Goal: Find specific page/section: Find specific page/section

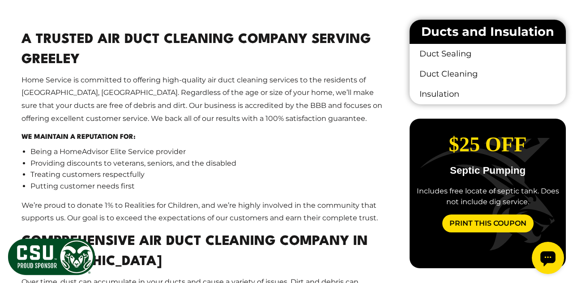
scroll to position [461, 0]
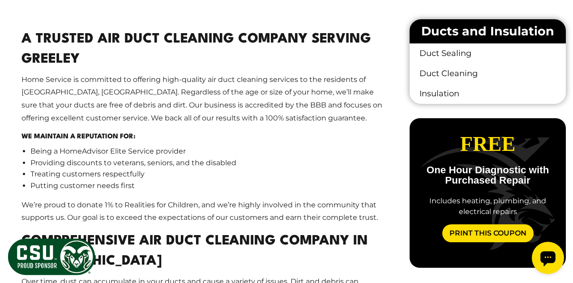
click at [469, 72] on link "Duct Cleaning" at bounding box center [487, 74] width 156 height 20
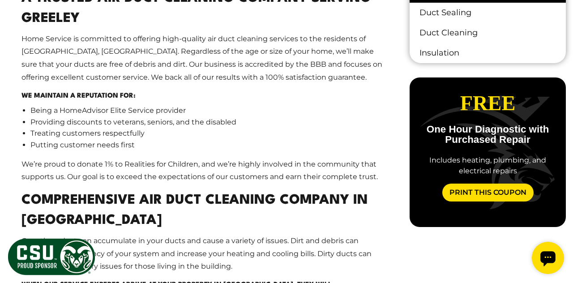
scroll to position [504, 0]
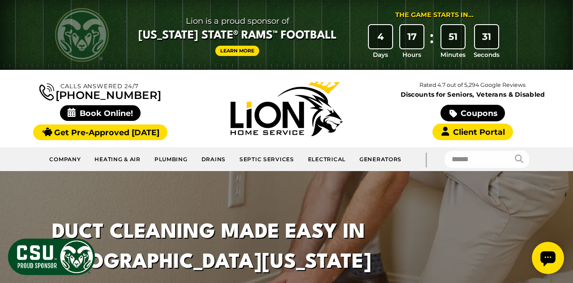
click at [118, 161] on link "Heating & Air" at bounding box center [118, 159] width 60 height 17
